Goal: Task Accomplishment & Management: Use online tool/utility

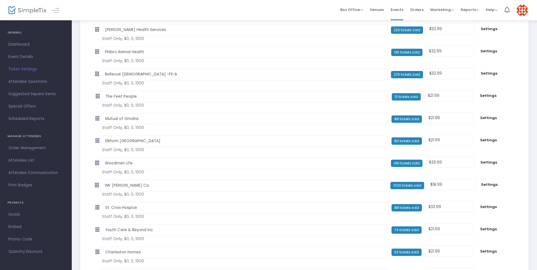
scroll to position [2464, 0]
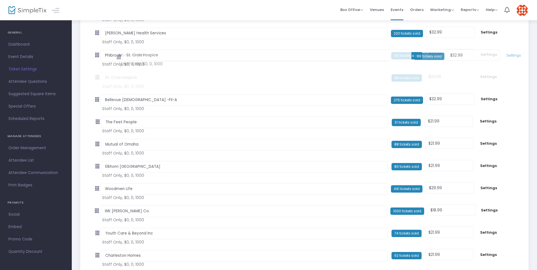
drag, startPoint x: 97, startPoint y: 213, endPoint x: 116, endPoint y: 58, distance: 155.4
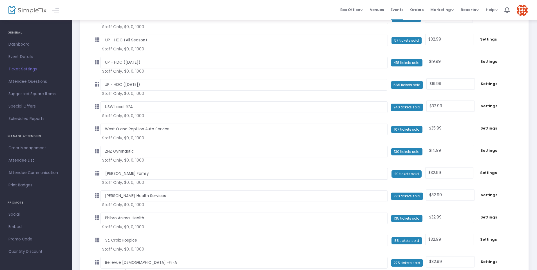
scroll to position [2301, 0]
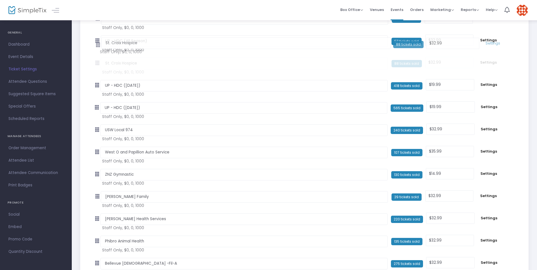
drag, startPoint x: 97, startPoint y: 241, endPoint x: 95, endPoint y: 45, distance: 196.2
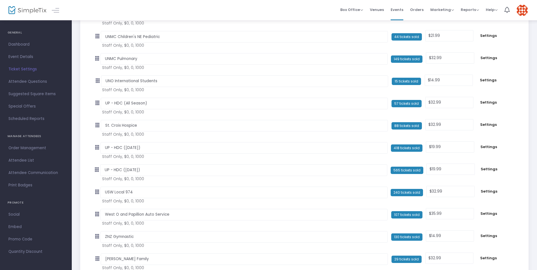
scroll to position [2166, 0]
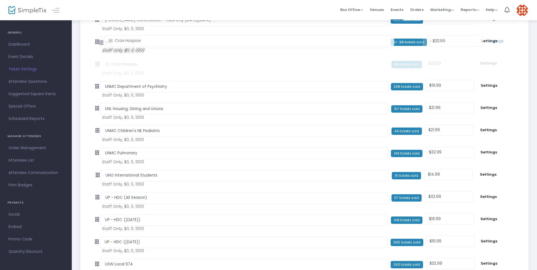
drag, startPoint x: 98, startPoint y: 198, endPoint x: 99, endPoint y: 43, distance: 154.8
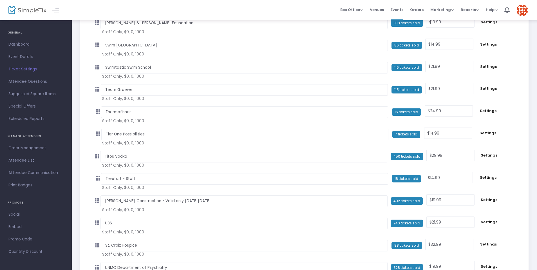
scroll to position [1985, 0]
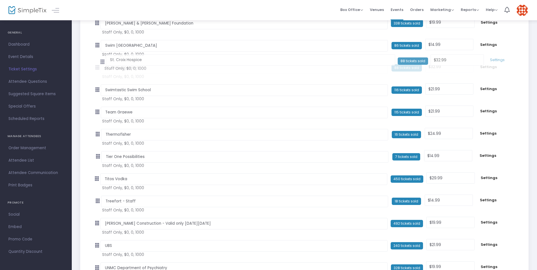
drag, startPoint x: 98, startPoint y: 245, endPoint x: 102, endPoint y: 62, distance: 183.6
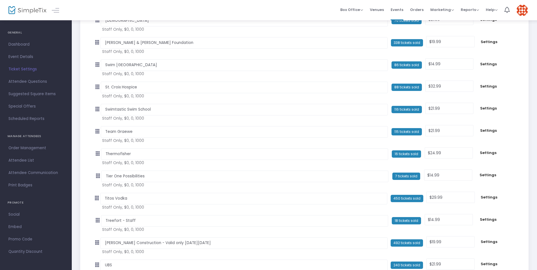
scroll to position [1956, 0]
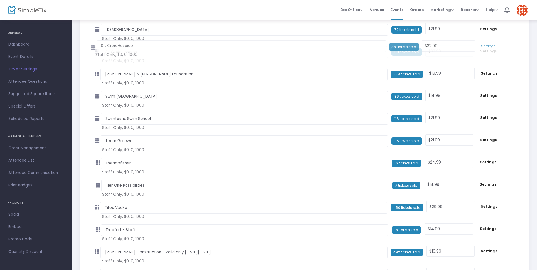
drag, startPoint x: 97, startPoint y: 96, endPoint x: 91, endPoint y: 47, distance: 48.8
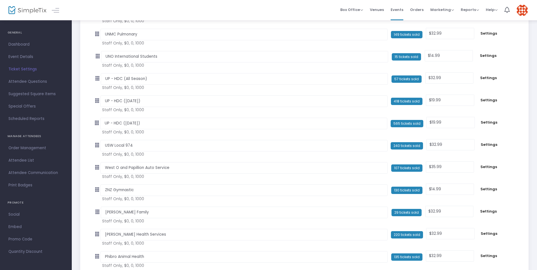
scroll to position [2302, 0]
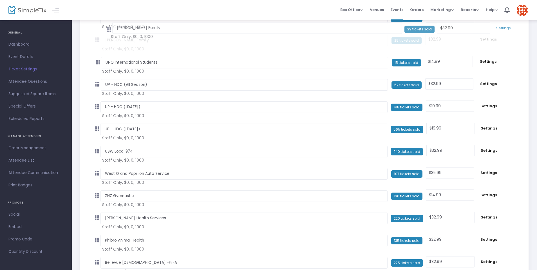
drag, startPoint x: 98, startPoint y: 198, endPoint x: 107, endPoint y: 32, distance: 166.0
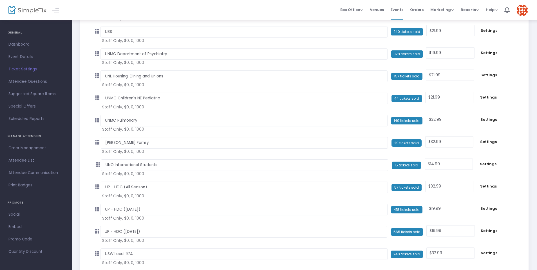
scroll to position [2173, 0]
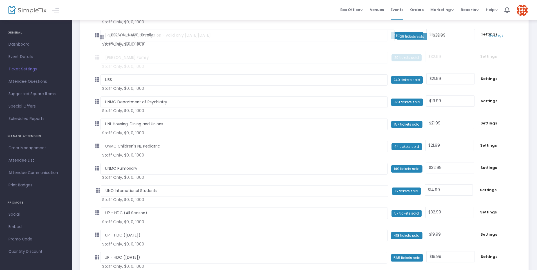
drag, startPoint x: 99, startPoint y: 169, endPoint x: 100, endPoint y: 38, distance: 131.5
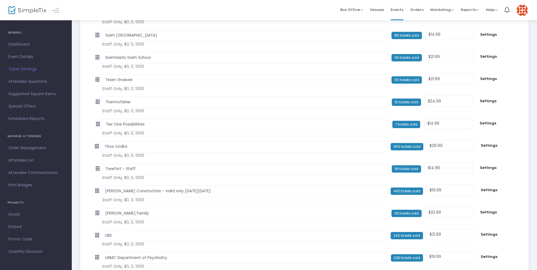
scroll to position [2017, 0]
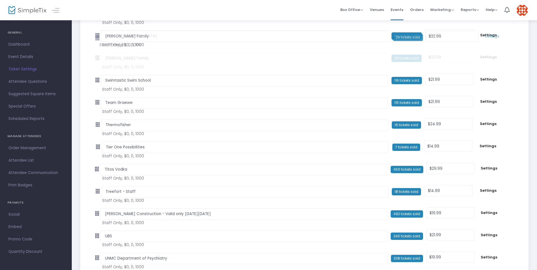
drag, startPoint x: 99, startPoint y: 213, endPoint x: 97, endPoint y: 38, distance: 175.6
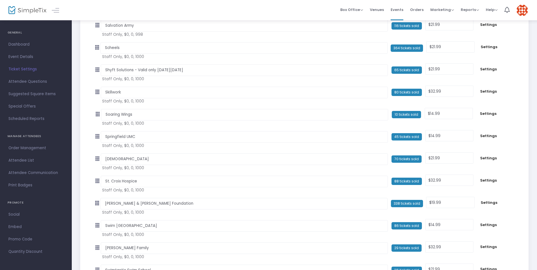
scroll to position [1816, 0]
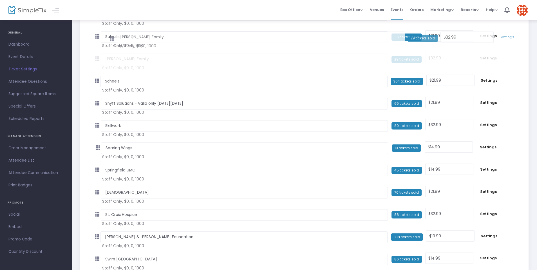
drag, startPoint x: 99, startPoint y: 259, endPoint x: 111, endPoint y: 39, distance: 220.4
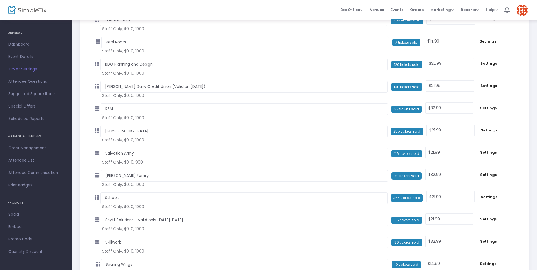
scroll to position [1697, 0]
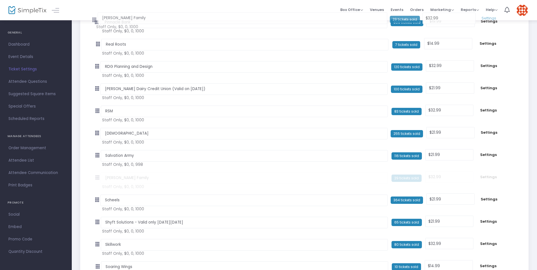
drag, startPoint x: 97, startPoint y: 177, endPoint x: 91, endPoint y: 19, distance: 158.0
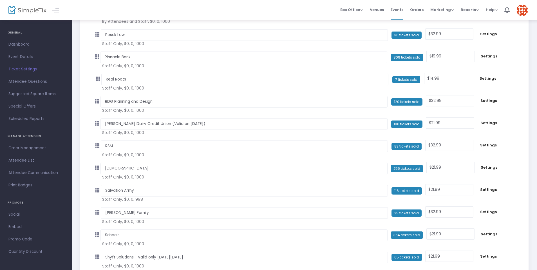
scroll to position [1640, 0]
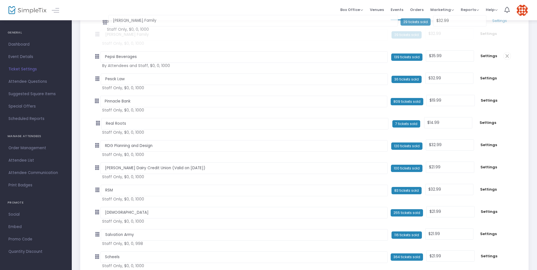
drag, startPoint x: 98, startPoint y: 235, endPoint x: 103, endPoint y: 23, distance: 212.0
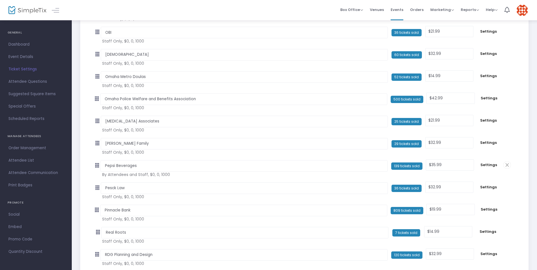
scroll to position [1491, 0]
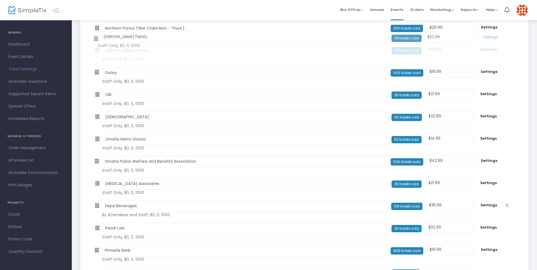
drag, startPoint x: 97, startPoint y: 184, endPoint x: 93, endPoint y: 39, distance: 145.0
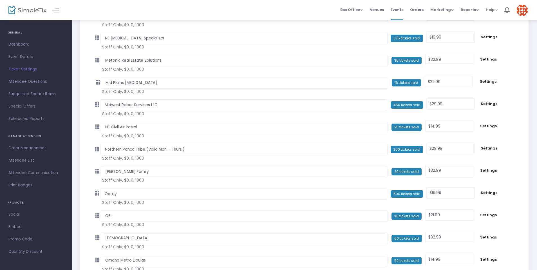
scroll to position [1364, 0]
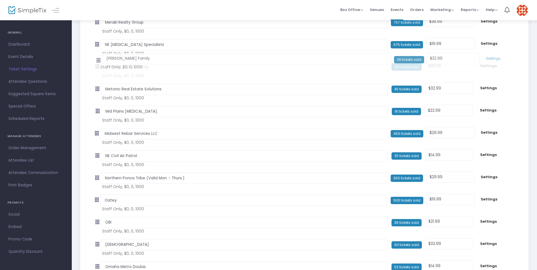
drag, startPoint x: 98, startPoint y: 178, endPoint x: 97, endPoint y: 60, distance: 117.4
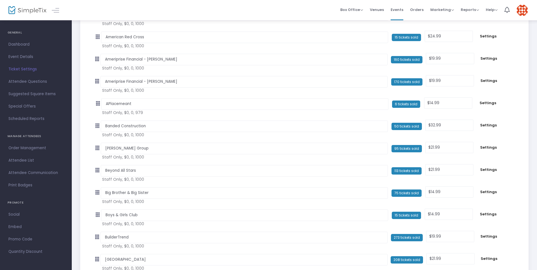
scroll to position [0, 0]
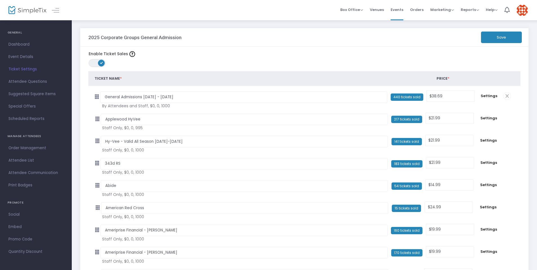
click at [499, 37] on button "Save" at bounding box center [501, 38] width 41 height 12
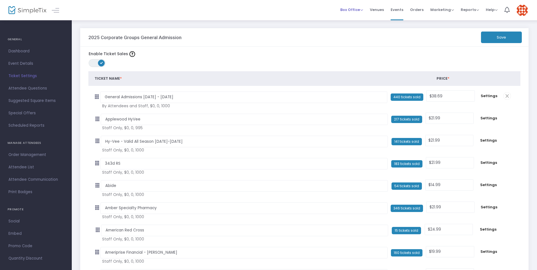
click at [355, 9] on span "Box Office" at bounding box center [351, 9] width 23 height 5
click at [355, 19] on li "Sell Tickets" at bounding box center [360, 19] width 40 height 11
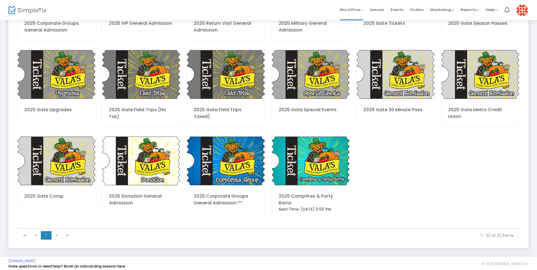
scroll to position [185, 0]
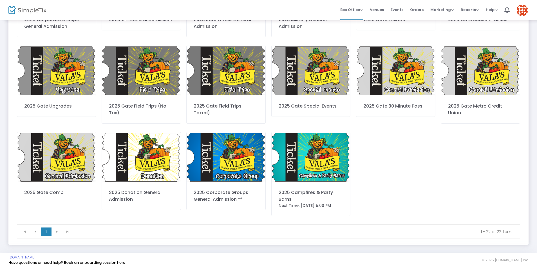
click at [308, 171] on img at bounding box center [311, 157] width 79 height 50
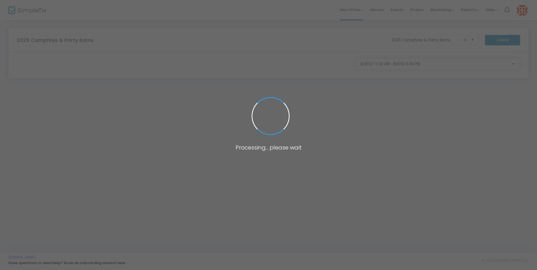
scroll to position [0, 0]
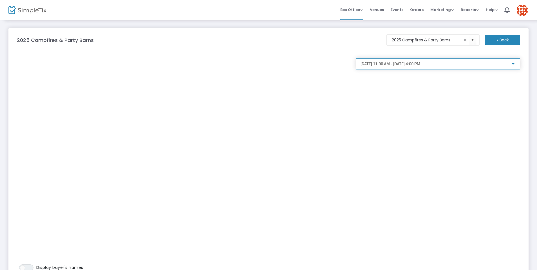
click at [420, 64] on span "[DATE] 11:00 AM - [DATE] 4:00 PM" at bounding box center [391, 64] width 60 height 5
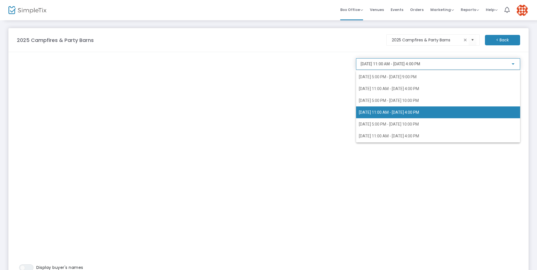
scroll to position [216, 0]
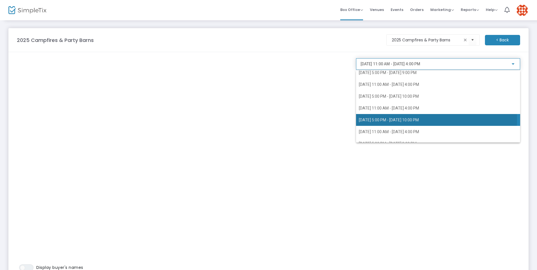
click at [412, 120] on span "[DATE] 5:00 PM - [DATE] 10:00 PM" at bounding box center [389, 120] width 60 height 5
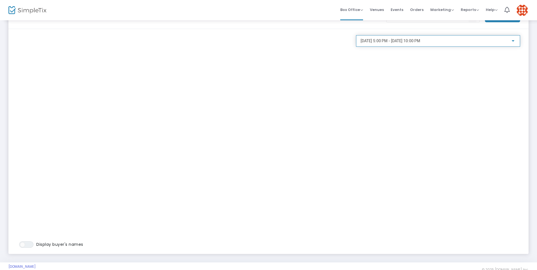
scroll to position [24, 0]
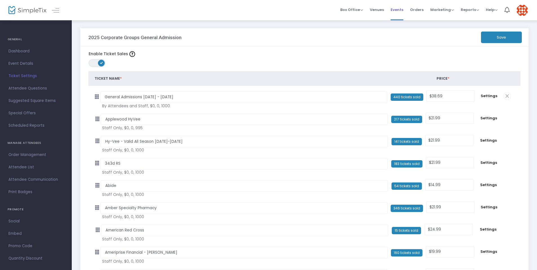
click at [400, 9] on span "Events" at bounding box center [397, 10] width 13 height 14
